Goal: Check status: Check status

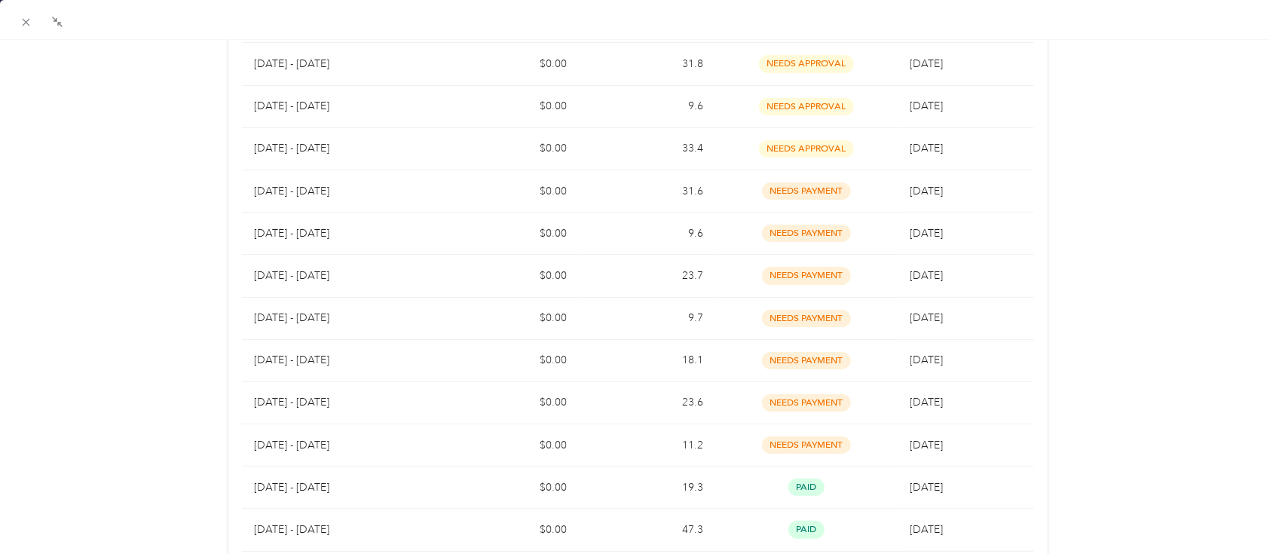
scroll to position [202, 0]
